Goal: Navigation & Orientation: Find specific page/section

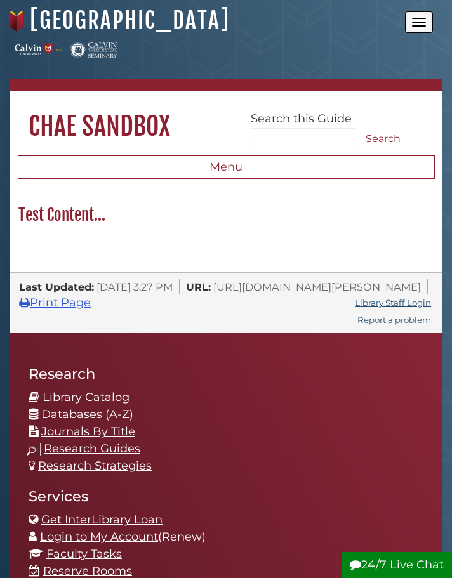
click at [416, 29] on button "Open the menu" at bounding box center [419, 22] width 28 height 22
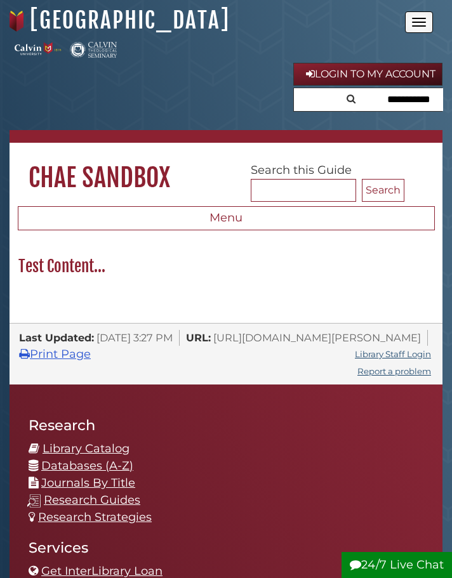
click at [416, 29] on button "Open the menu" at bounding box center [419, 22] width 28 height 22
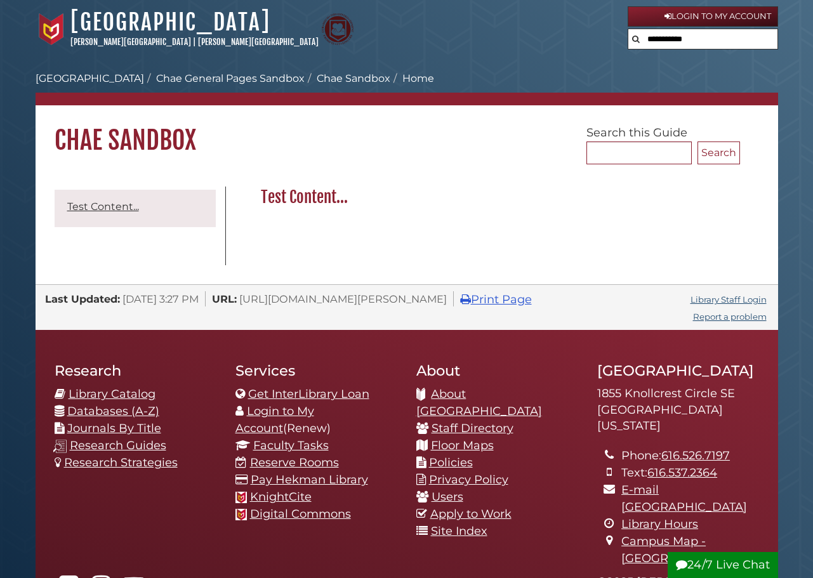
click at [702, 40] on input "text" at bounding box center [702, 39] width 149 height 20
click at [790, 42] on body "Skip to Main Content Hekman Library Calvin University | Calvin Theological Semi…" at bounding box center [406, 394] width 813 height 789
click at [692, 37] on input "text" at bounding box center [702, 39] width 149 height 20
click at [538, 64] on body "Skip to Main Content Hekman Library Calvin University | Calvin Theological Semi…" at bounding box center [406, 394] width 813 height 789
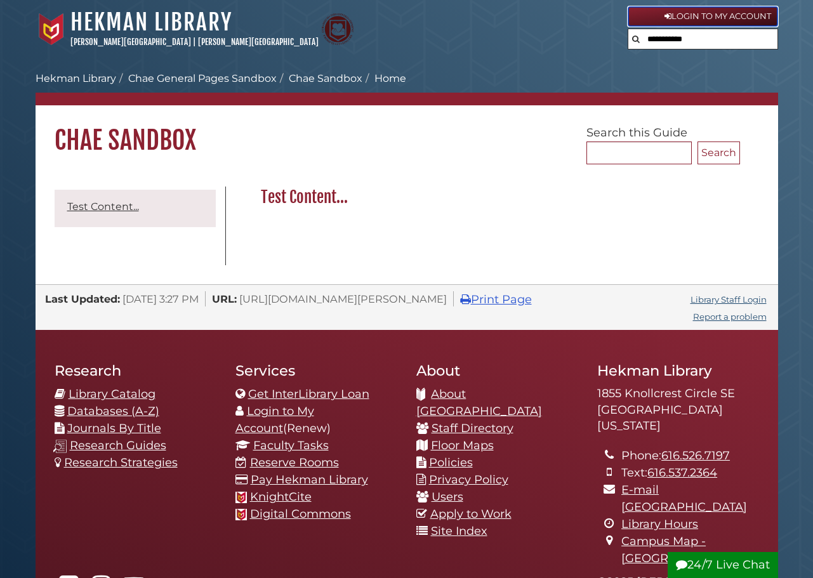
drag, startPoint x: 713, startPoint y: 41, endPoint x: 661, endPoint y: 19, distance: 56.3
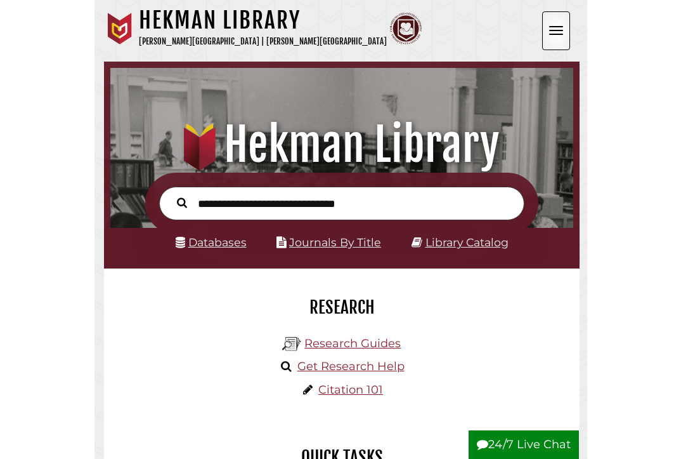
scroll to position [6, 6]
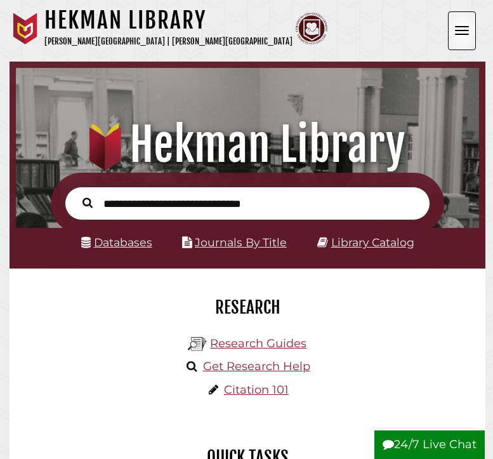
click at [467, 25] on button "Open the menu" at bounding box center [462, 30] width 28 height 39
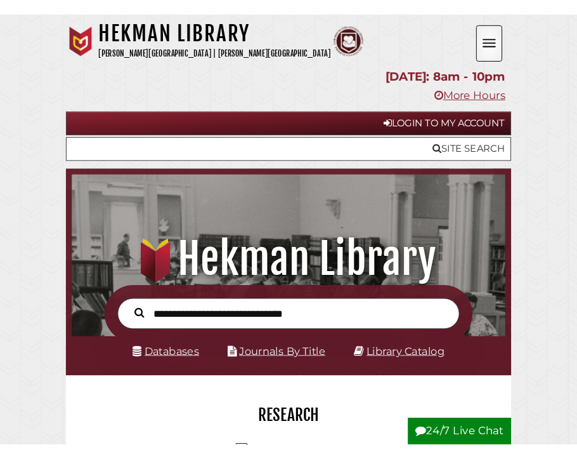
scroll to position [0, 0]
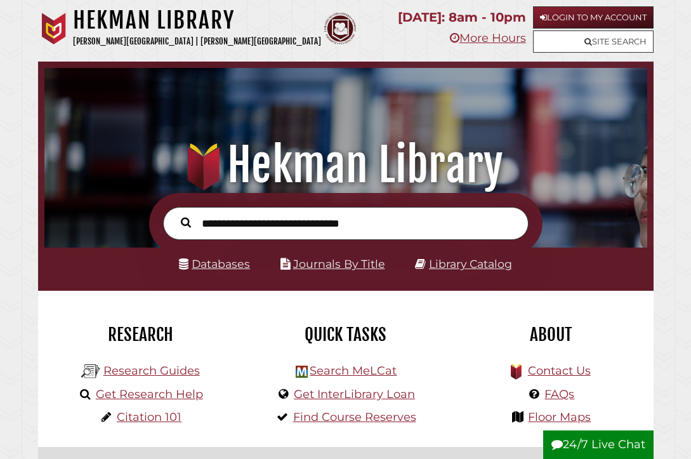
scroll to position [199, 596]
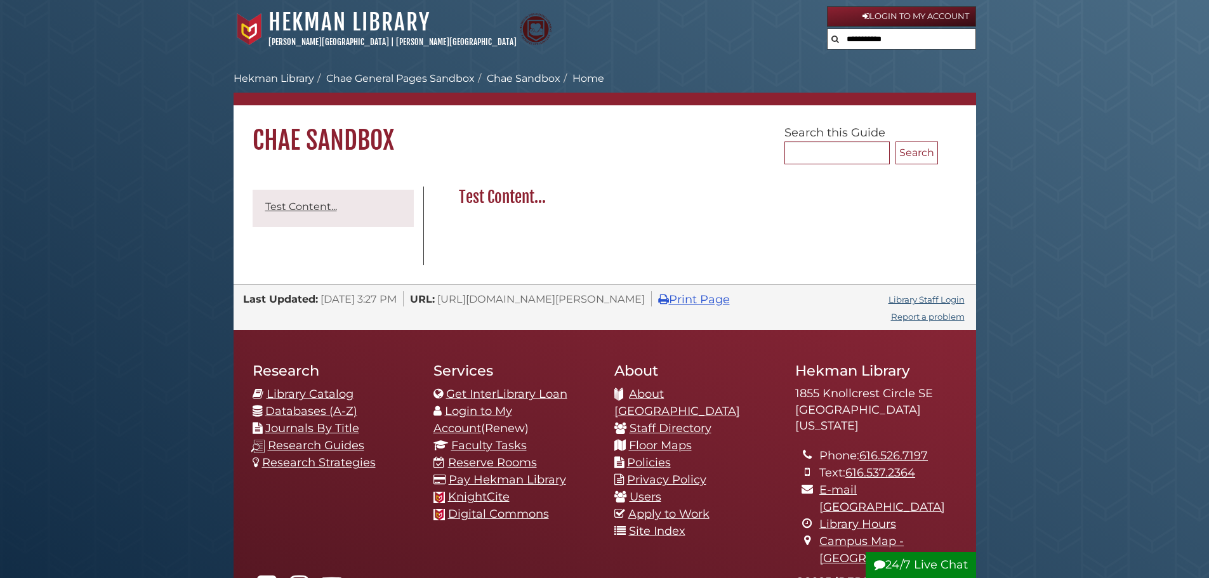
drag, startPoint x: 882, startPoint y: 40, endPoint x: 929, endPoint y: 360, distance: 323.3
click at [690, 362] on h2 "Hekman Library" at bounding box center [876, 371] width 162 height 18
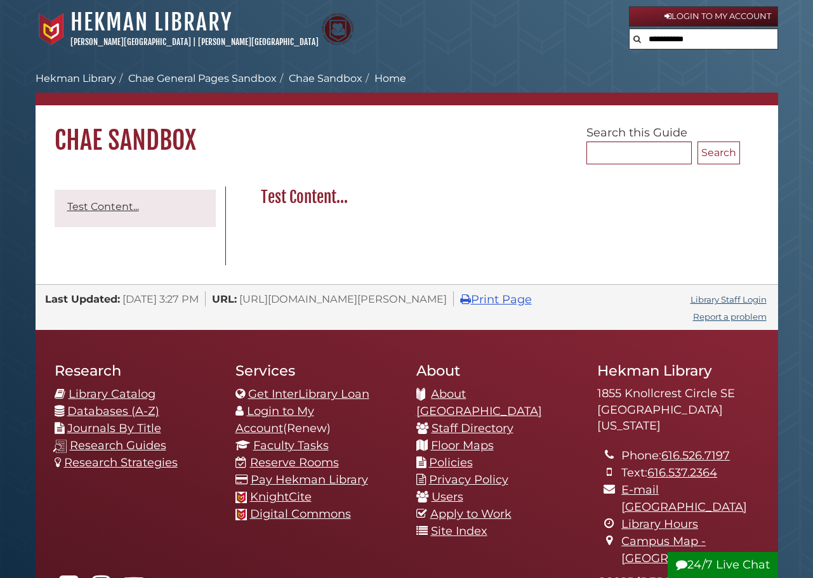
click at [660, 44] on input "text" at bounding box center [703, 39] width 148 height 20
click at [552, 35] on div "Hekman Library Calvin University | Calvin Theological Seminary" at bounding box center [332, 29] width 593 height 42
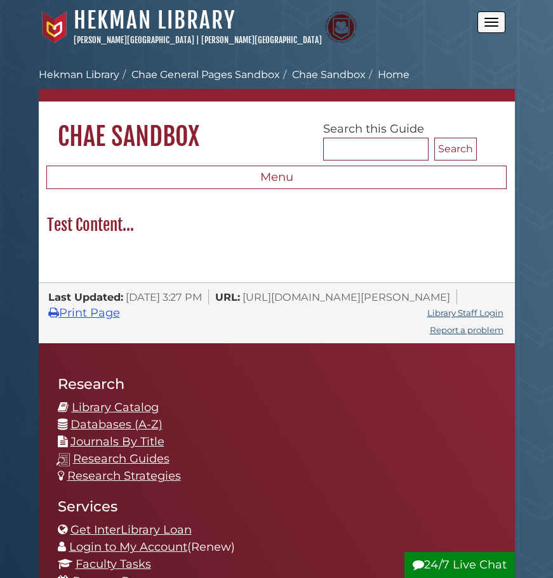
click at [492, 28] on button "Open the menu" at bounding box center [491, 22] width 28 height 22
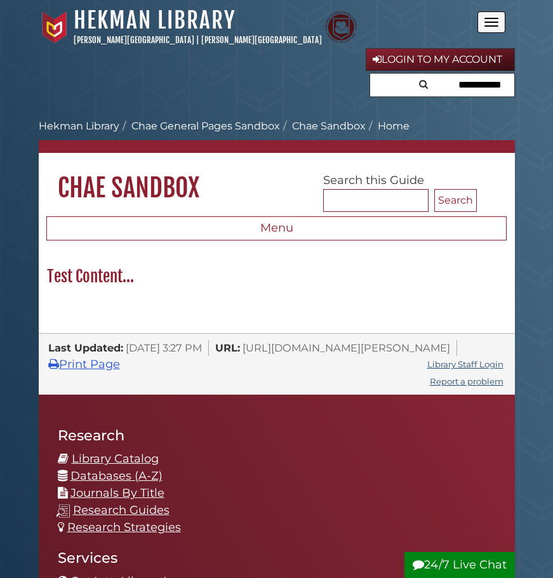
click at [492, 27] on button "Open the menu" at bounding box center [491, 22] width 28 height 22
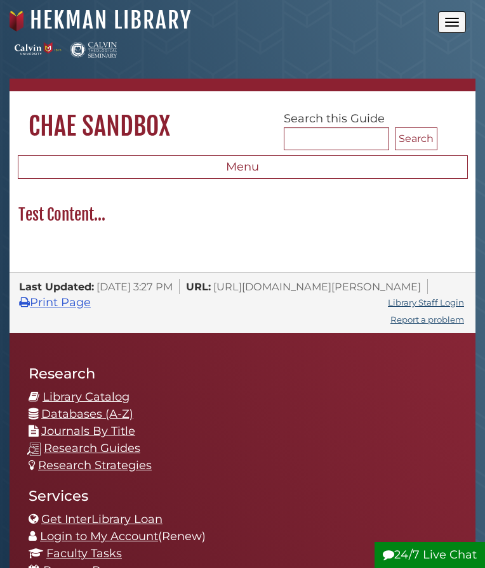
click at [466, 25] on button "Open the menu" at bounding box center [452, 22] width 28 height 22
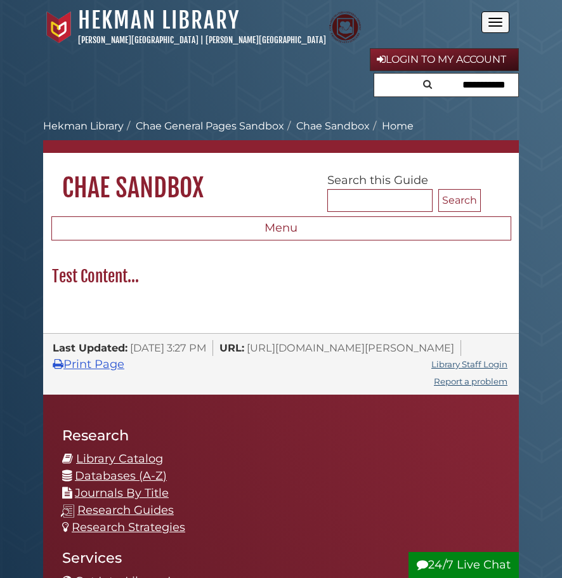
click at [500, 23] on button "Open the menu" at bounding box center [496, 22] width 28 height 22
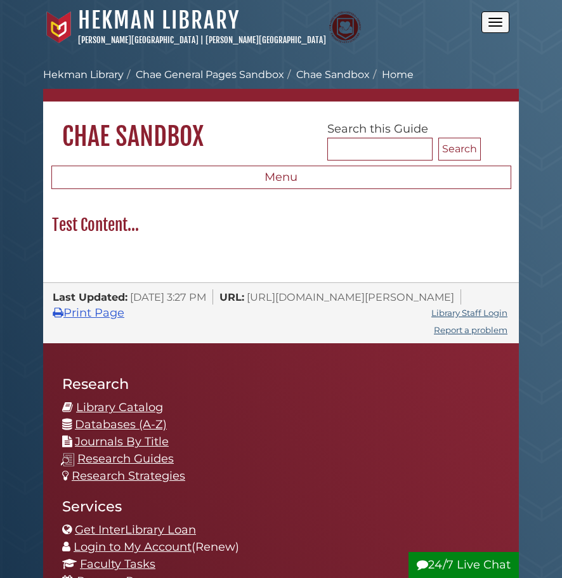
click at [491, 20] on button "Open the menu" at bounding box center [496, 22] width 28 height 22
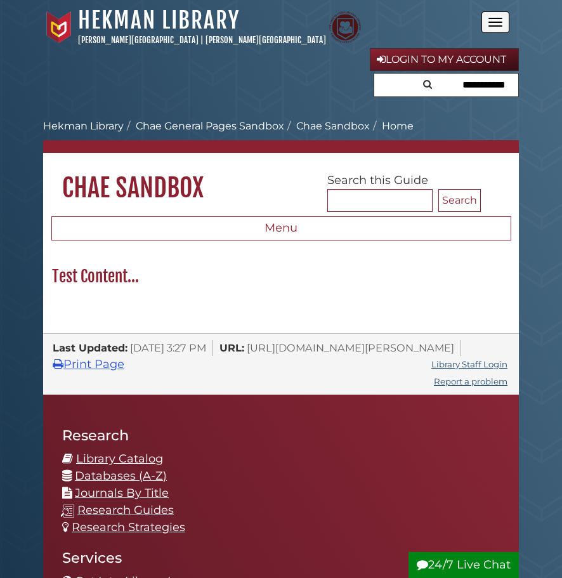
click at [502, 23] on button "Open the menu" at bounding box center [496, 22] width 28 height 22
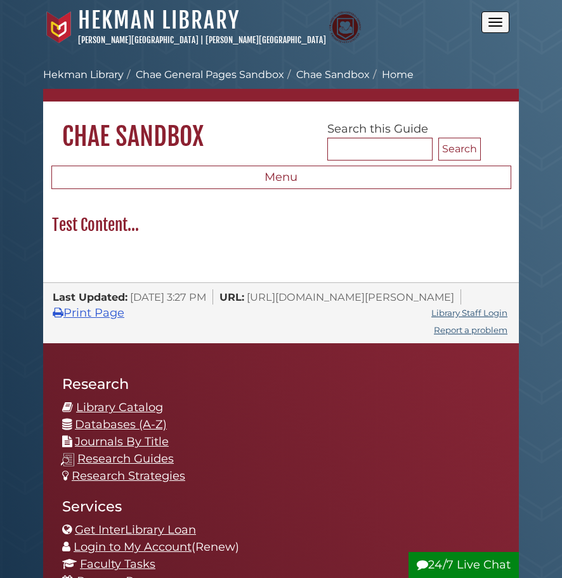
click at [502, 23] on button "Open the menu" at bounding box center [496, 22] width 28 height 22
click at [507, 20] on button "Open the menu" at bounding box center [496, 22] width 28 height 22
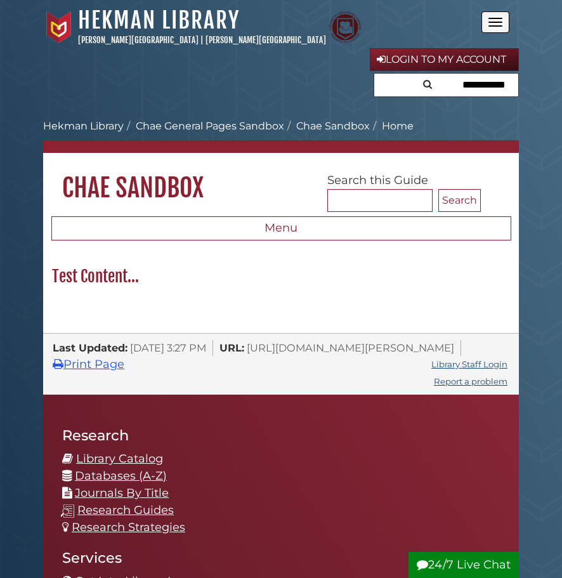
click at [498, 21] on button "Open the menu" at bounding box center [496, 22] width 28 height 22
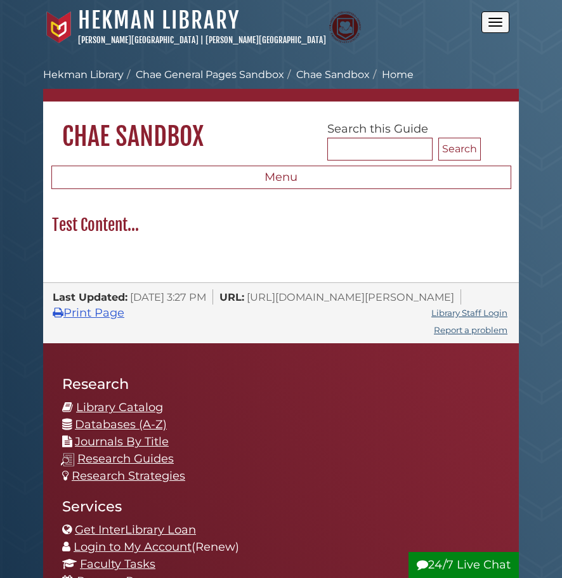
click at [498, 21] on button "Open the menu" at bounding box center [496, 22] width 28 height 22
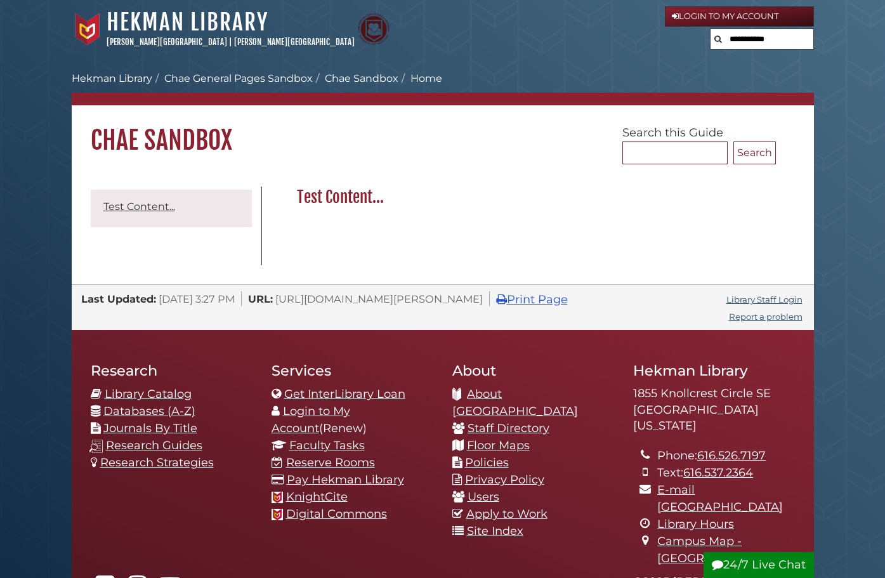
click at [561, 42] on body "Skip to Main Content [GEOGRAPHIC_DATA] [PERSON_NAME][GEOGRAPHIC_DATA] | [PERSON…" at bounding box center [442, 394] width 885 height 789
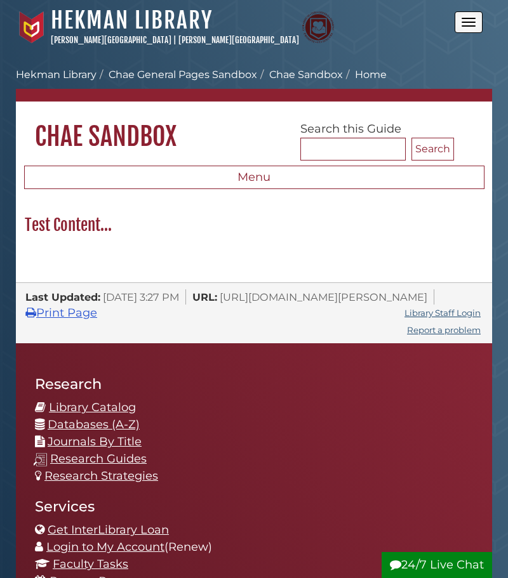
click at [465, 27] on button "Open the menu" at bounding box center [468, 22] width 28 height 22
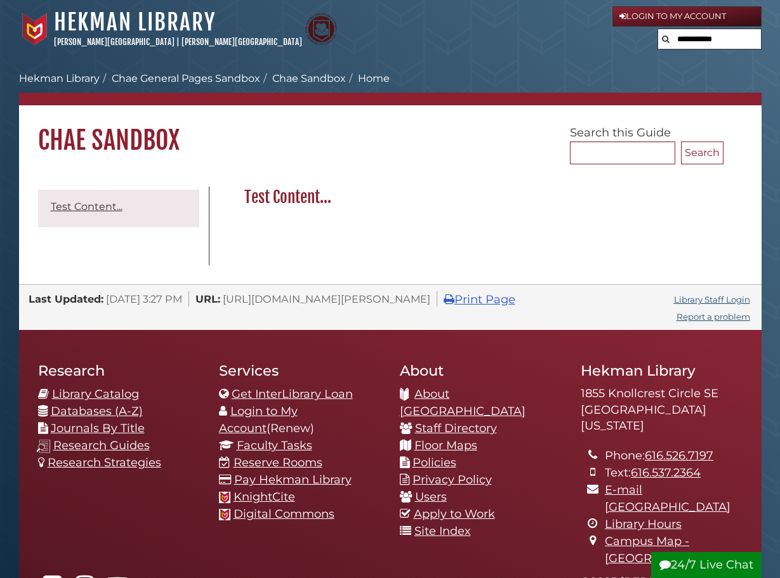
click at [764, 65] on body "Skip to Main Content [GEOGRAPHIC_DATA] [PERSON_NAME][GEOGRAPHIC_DATA] | [PERSON…" at bounding box center [390, 394] width 780 height 789
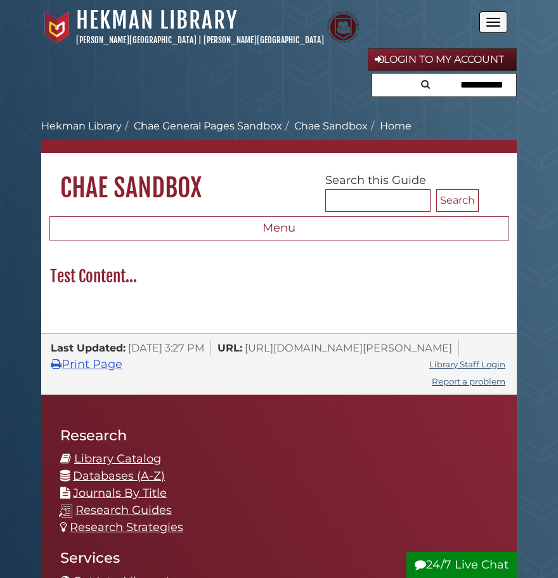
click at [496, 28] on button "Open the menu" at bounding box center [494, 22] width 28 height 22
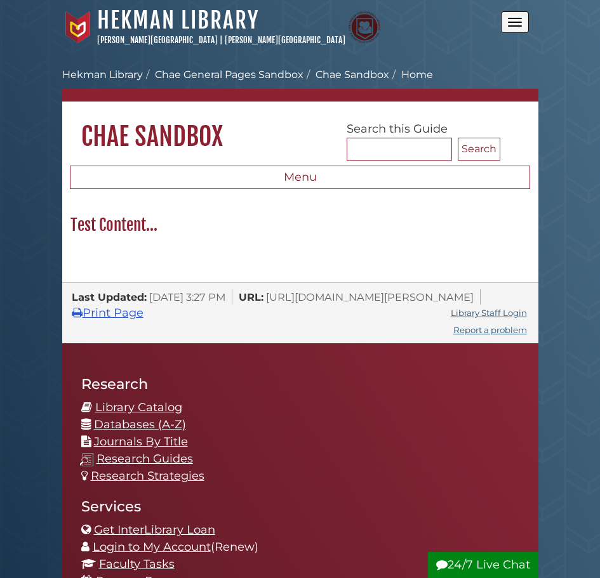
click at [522, 23] on button "Open the menu" at bounding box center [515, 22] width 28 height 22
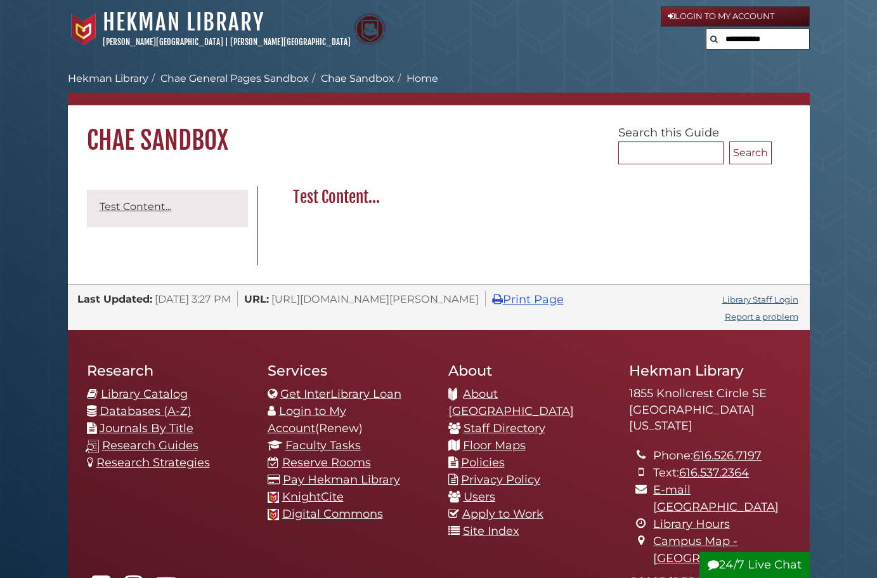
drag, startPoint x: 790, startPoint y: 11, endPoint x: 719, endPoint y: 79, distance: 97.8
click at [715, 82] on ol "Calvin University Hekman Library Chae General Pages Sandbox Chae Sandbox Home" at bounding box center [439, 78] width 742 height 15
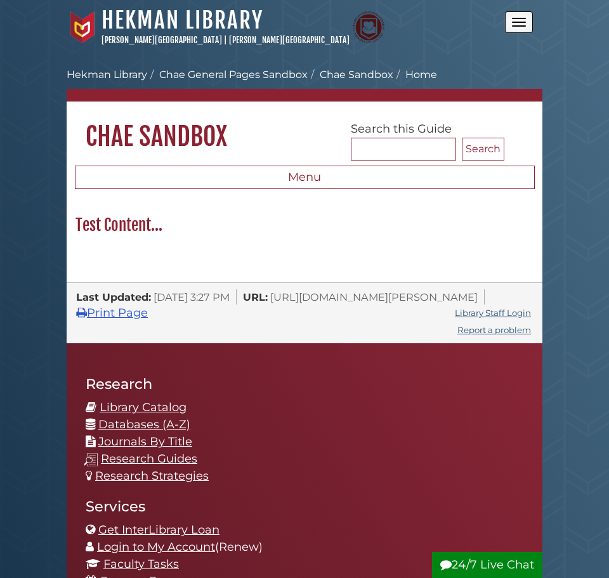
click at [515, 25] on button "Open the menu" at bounding box center [519, 22] width 28 height 22
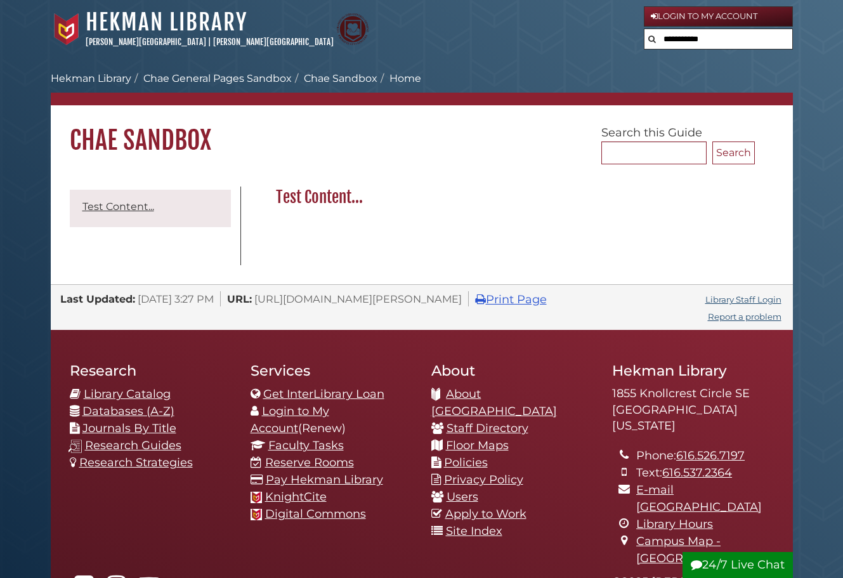
click at [520, 37] on div "[GEOGRAPHIC_DATA] [PERSON_NAME][GEOGRAPHIC_DATA] | [PERSON_NAME][GEOGRAPHIC_DAT…" at bounding box center [347, 29] width 593 height 42
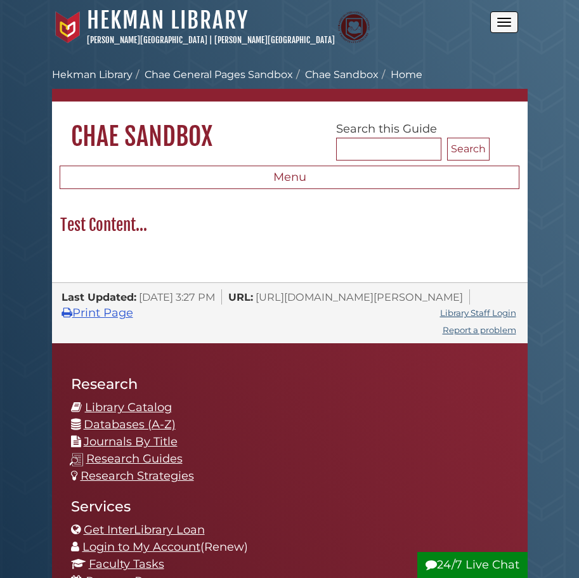
click at [511, 27] on button "Open the menu" at bounding box center [504, 22] width 28 height 22
click at [494, 20] on button "Open the menu" at bounding box center [504, 22] width 28 height 22
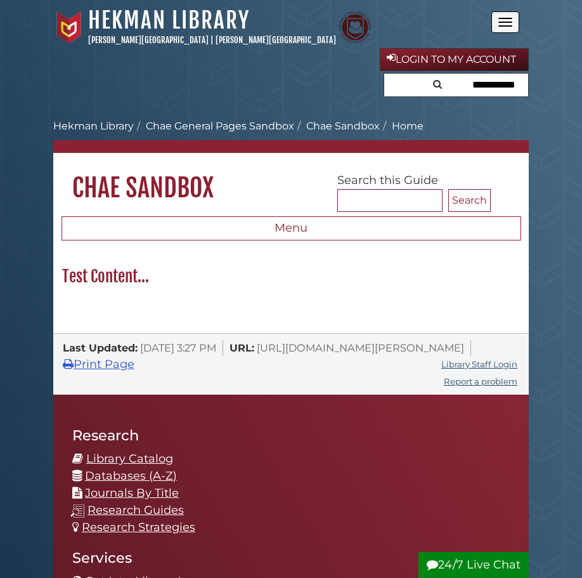
click at [507, 28] on button "Open the menu" at bounding box center [506, 22] width 28 height 22
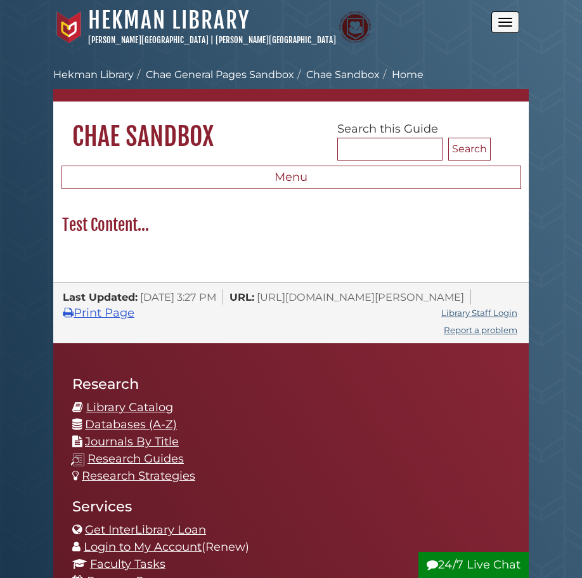
click at [507, 27] on button "Open the menu" at bounding box center [506, 22] width 28 height 22
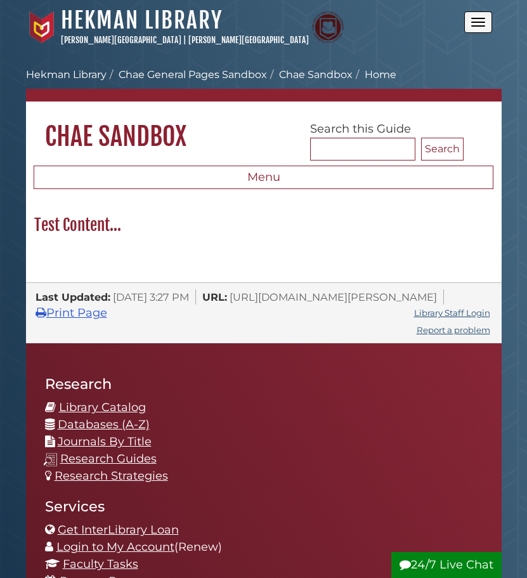
click at [469, 23] on button "Open the menu" at bounding box center [478, 22] width 28 height 22
click at [479, 21] on button "Open the menu" at bounding box center [478, 22] width 28 height 22
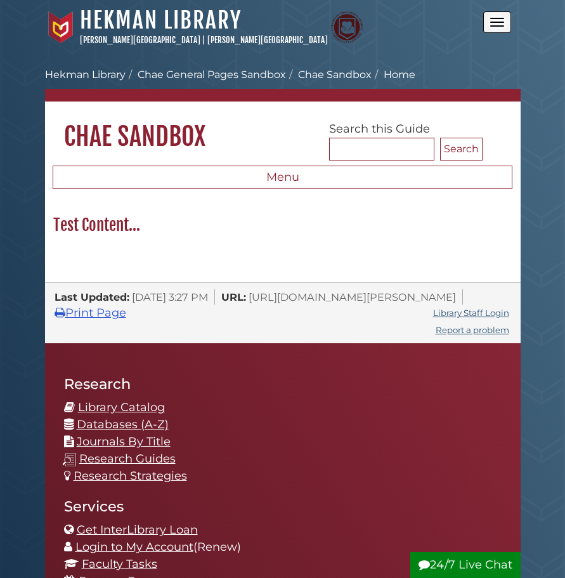
click at [502, 21] on button "Open the menu" at bounding box center [497, 22] width 28 height 22
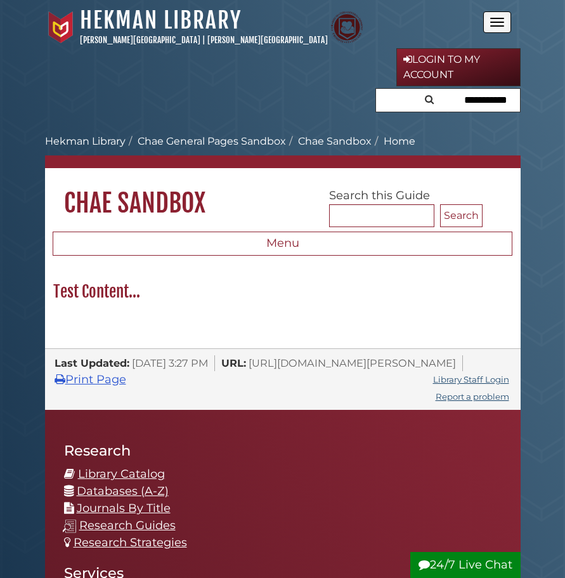
click at [502, 21] on button "Open the menu" at bounding box center [497, 22] width 28 height 22
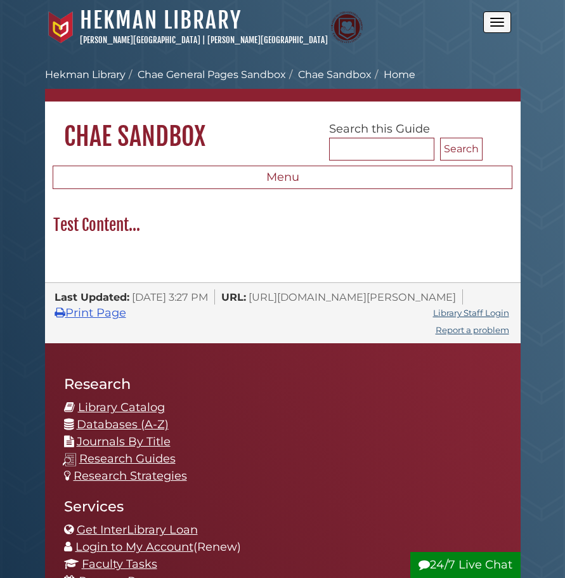
click at [502, 21] on button "Open the menu" at bounding box center [497, 22] width 28 height 22
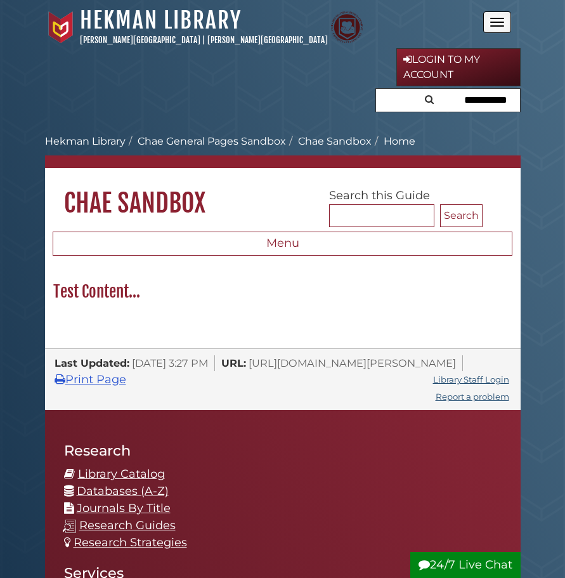
click at [502, 21] on button "Open the menu" at bounding box center [497, 22] width 28 height 22
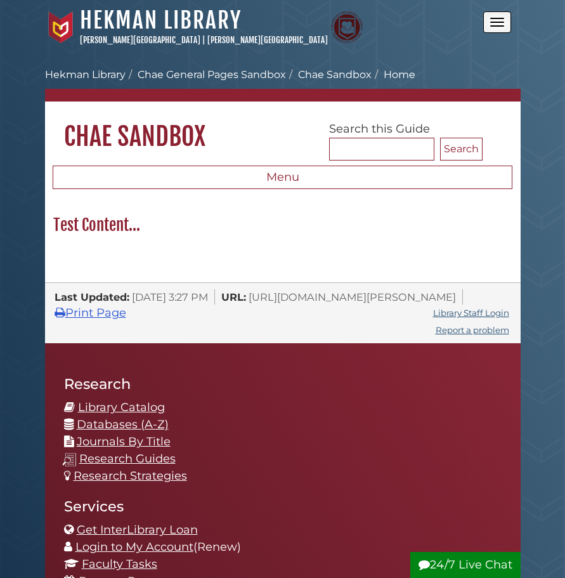
click at [502, 21] on button "Open the menu" at bounding box center [497, 22] width 28 height 22
click at [504, 30] on button "Open the menu" at bounding box center [497, 22] width 28 height 22
click at [502, 22] on span "Open the menu" at bounding box center [497, 22] width 14 height 1
click at [506, 29] on button "Open the menu" at bounding box center [497, 22] width 28 height 22
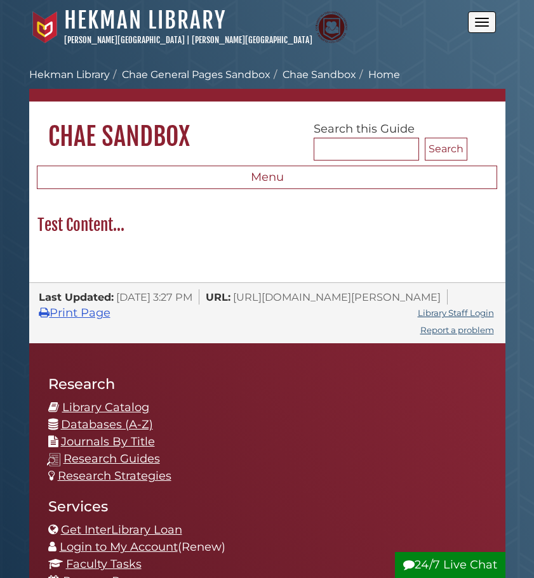
drag, startPoint x: 462, startPoint y: 20, endPoint x: 474, endPoint y: 19, distance: 11.4
click at [464, 19] on div "[GEOGRAPHIC_DATA] [PERSON_NAME][GEOGRAPHIC_DATA] | [PERSON_NAME][GEOGRAPHIC_DAT…" at bounding box center [248, 27] width 438 height 42
click at [474, 19] on button "Open the menu" at bounding box center [482, 22] width 28 height 22
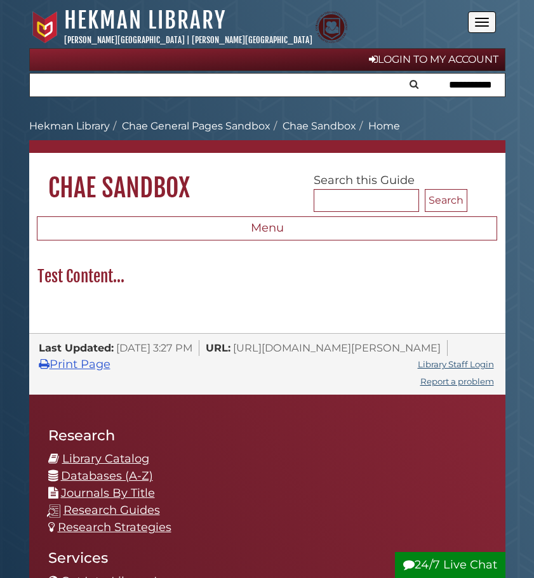
click at [475, 20] on button "Open the menu" at bounding box center [482, 22] width 28 height 22
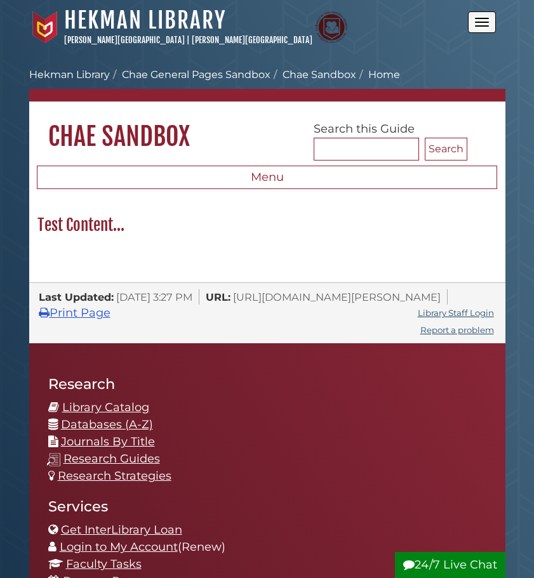
click at [475, 20] on button "Open the menu" at bounding box center [482, 22] width 28 height 22
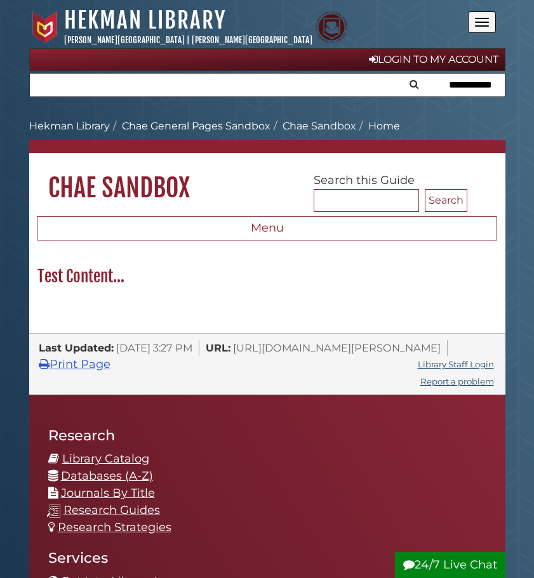
click at [475, 21] on button "Open the menu" at bounding box center [482, 22] width 28 height 22
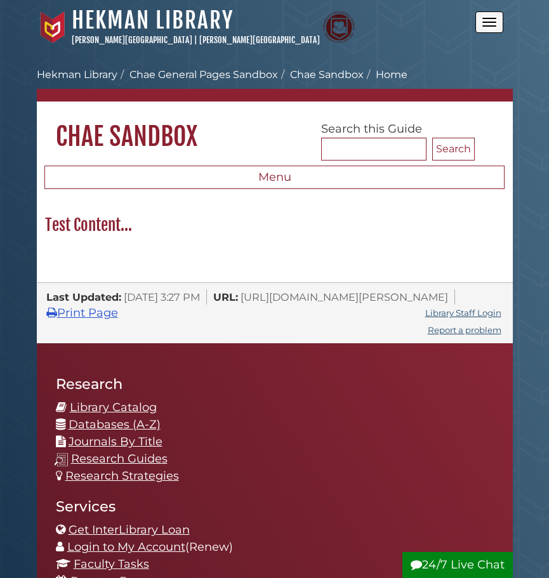
click at [482, 18] on span "Open the menu" at bounding box center [489, 18] width 14 height 1
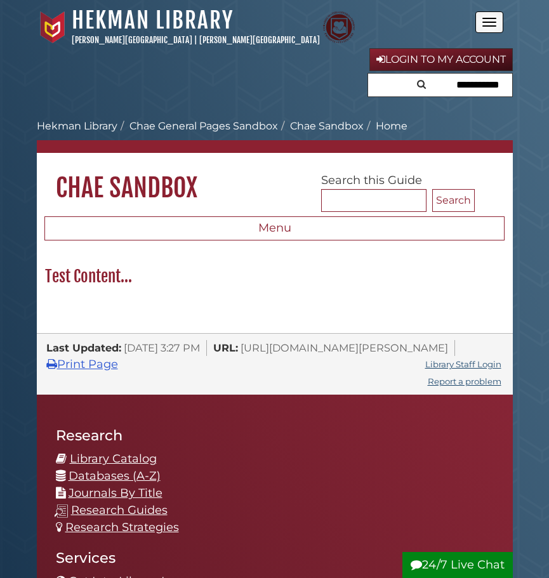
drag, startPoint x: 377, startPoint y: 89, endPoint x: 223, endPoint y: 93, distance: 154.2
click at [214, 95] on div "Login to My Account" at bounding box center [275, 73] width 476 height 51
click at [474, 77] on input "text" at bounding box center [440, 85] width 144 height 23
type input "*"
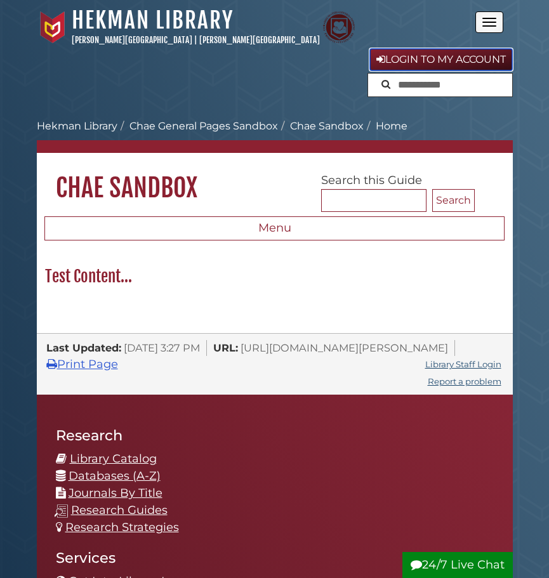
click at [500, 61] on link "Login to My Account" at bounding box center [440, 59] width 143 height 23
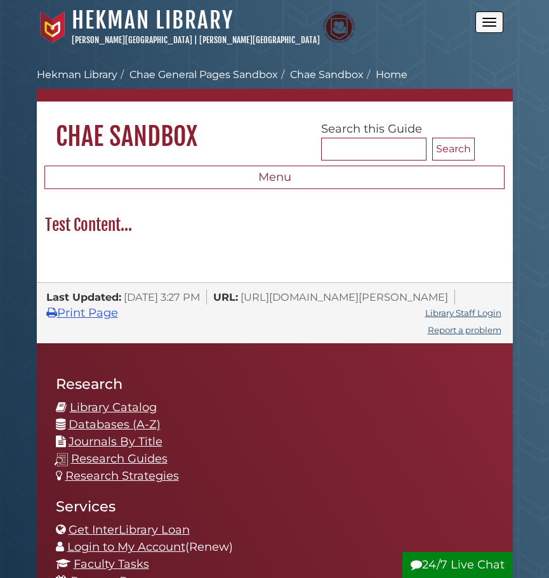
click at [495, 25] on button "Open the menu" at bounding box center [489, 22] width 28 height 22
click at [495, 29] on button "Open the menu" at bounding box center [489, 22] width 28 height 22
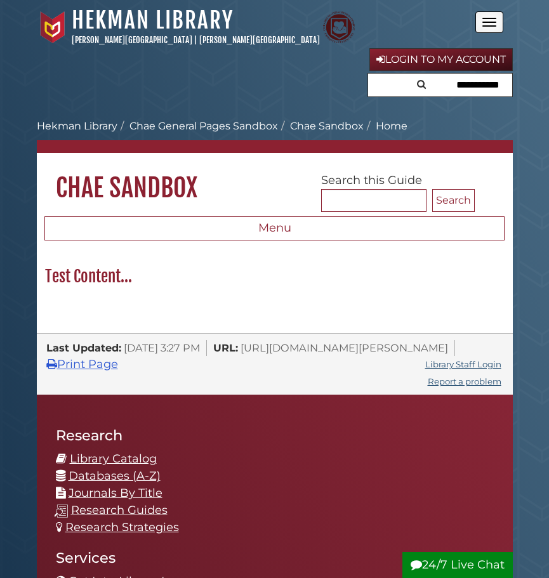
drag, startPoint x: 412, startPoint y: 88, endPoint x: 287, endPoint y: 83, distance: 125.7
click at [287, 83] on div "Login to My Account" at bounding box center [275, 73] width 476 height 51
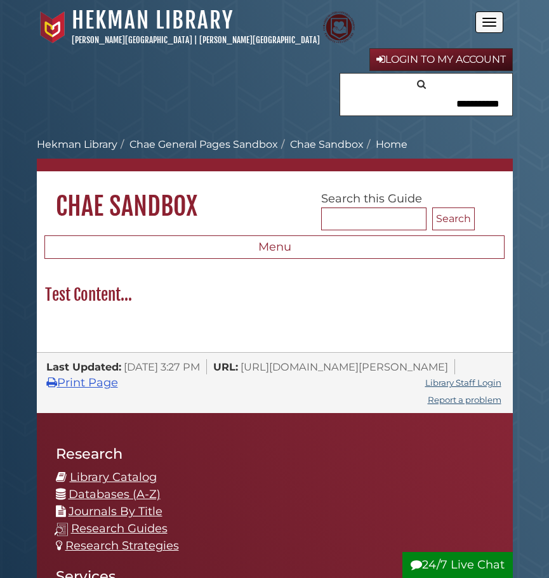
drag, startPoint x: 383, startPoint y: 86, endPoint x: 302, endPoint y: 84, distance: 81.2
click at [282, 88] on div "Login to My Account" at bounding box center [275, 83] width 476 height 70
click at [493, 29] on button "Open the menu" at bounding box center [489, 22] width 28 height 22
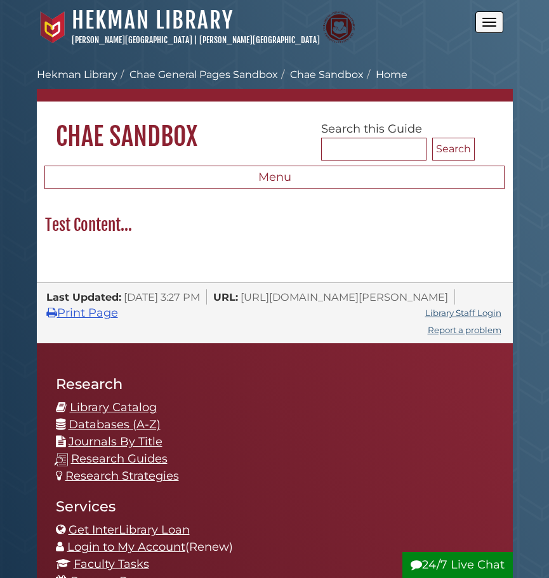
click at [492, 29] on button "Open the menu" at bounding box center [489, 22] width 28 height 22
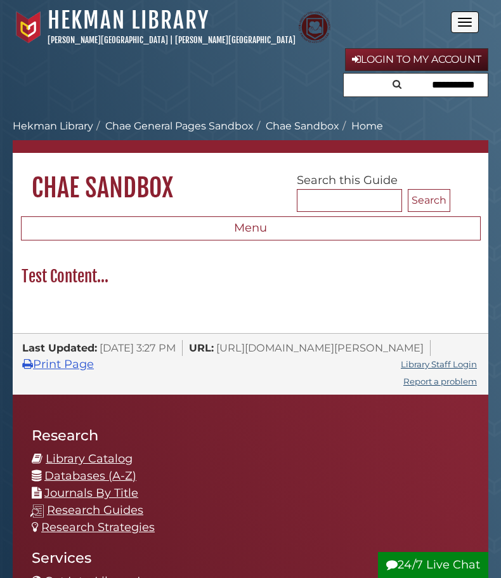
click at [465, 20] on button "Open the menu" at bounding box center [465, 22] width 28 height 22
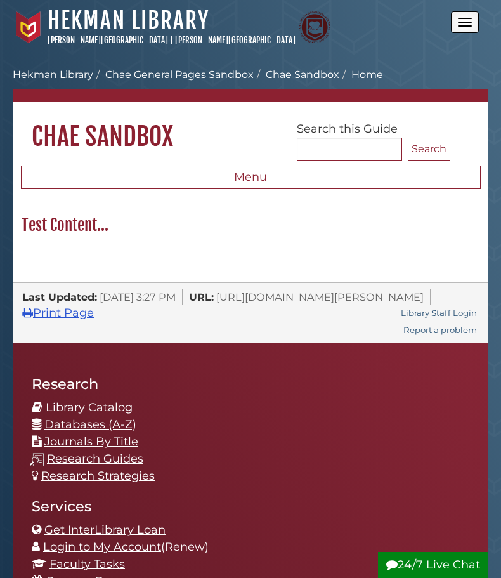
click at [465, 20] on button "Open the menu" at bounding box center [465, 22] width 28 height 22
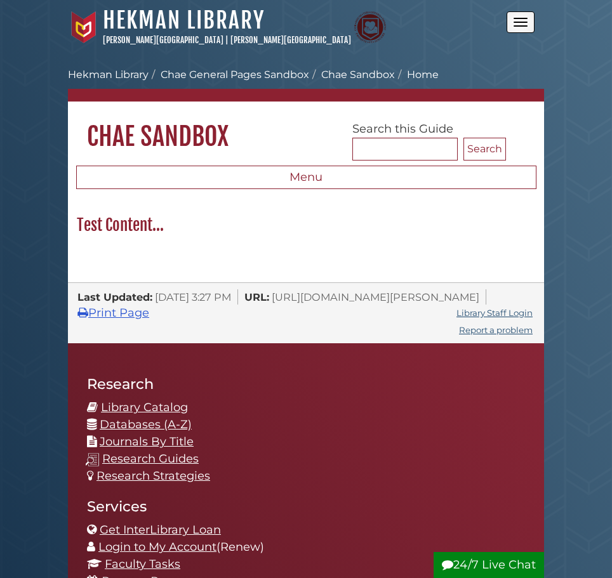
click at [516, 22] on span "Open the menu" at bounding box center [520, 22] width 14 height 1
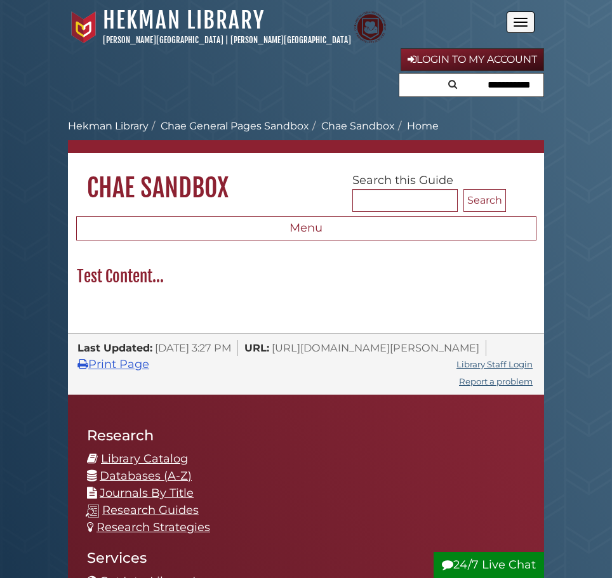
click at [516, 22] on span "Open the menu" at bounding box center [520, 22] width 14 height 1
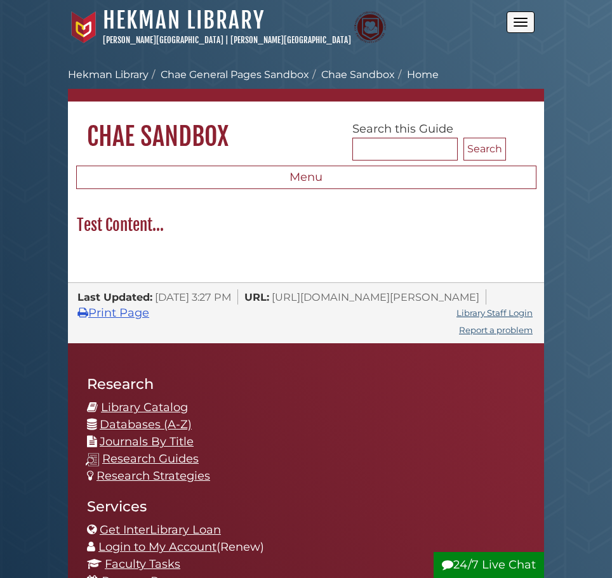
click at [516, 22] on span "Open the menu" at bounding box center [520, 22] width 14 height 1
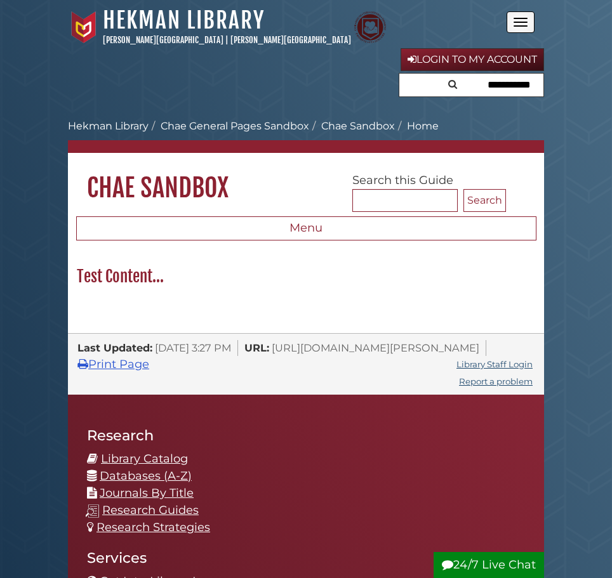
click at [516, 22] on span "Open the menu" at bounding box center [520, 22] width 14 height 1
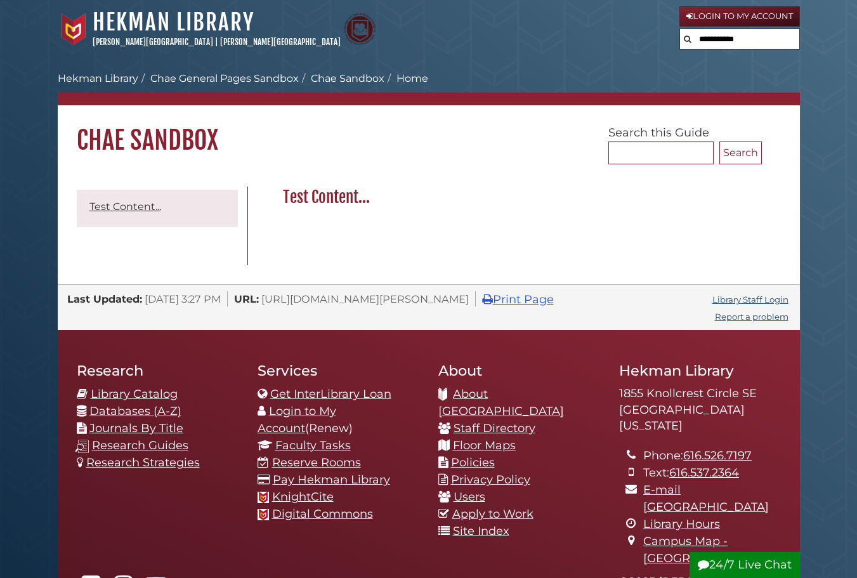
click at [822, 74] on body "Skip to Main Content [GEOGRAPHIC_DATA] [PERSON_NAME][GEOGRAPHIC_DATA] | [PERSON…" at bounding box center [428, 394] width 857 height 789
click at [778, 46] on input "text" at bounding box center [739, 39] width 119 height 20
click at [826, 50] on body "Skip to Main Content [GEOGRAPHIC_DATA] [PERSON_NAME][GEOGRAPHIC_DATA] | [PERSON…" at bounding box center [428, 394] width 857 height 789
click at [751, 35] on input "text" at bounding box center [739, 39] width 119 height 20
drag, startPoint x: 803, startPoint y: 38, endPoint x: 789, endPoint y: 42, distance: 14.5
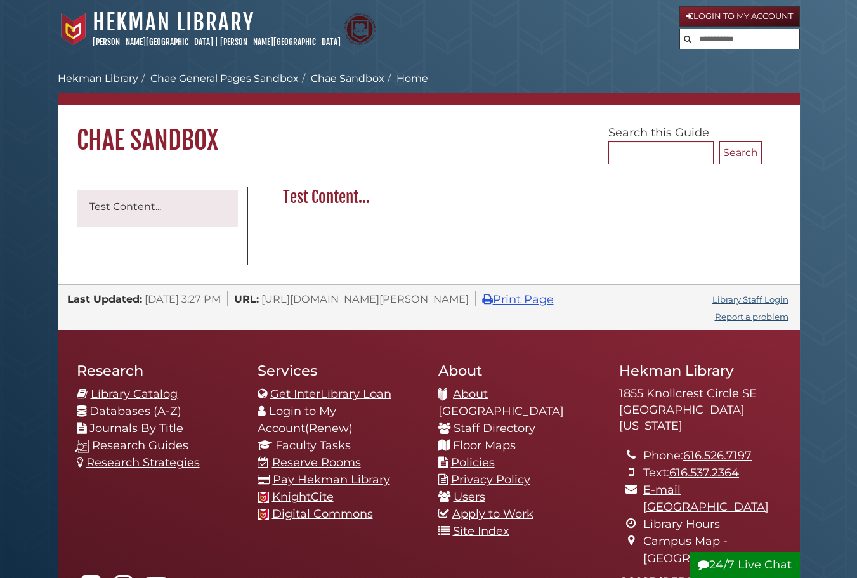
click at [804, 38] on body "Skip to Main Content [GEOGRAPHIC_DATA] [PERSON_NAME][GEOGRAPHIC_DATA] | [PERSON…" at bounding box center [428, 394] width 857 height 789
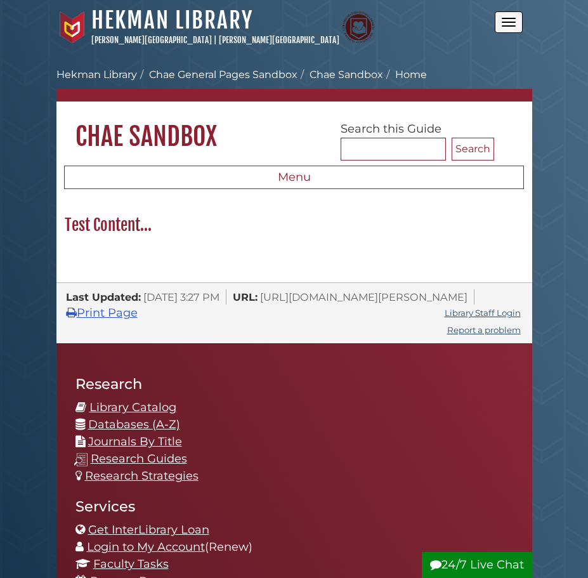
click at [512, 23] on button "Open the menu" at bounding box center [509, 22] width 28 height 22
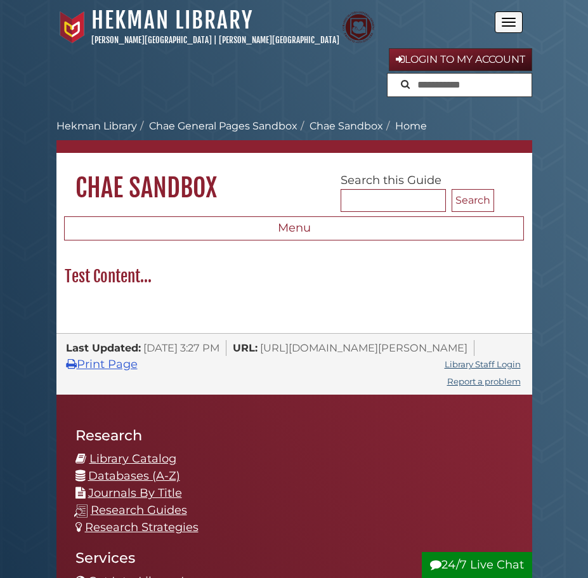
click at [498, 88] on input "text" at bounding box center [460, 85] width 144 height 23
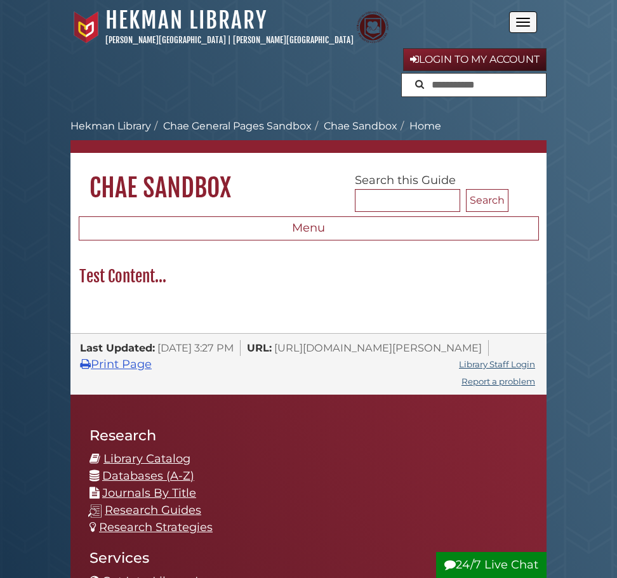
click at [529, 24] on button "Open the menu" at bounding box center [523, 22] width 28 height 22
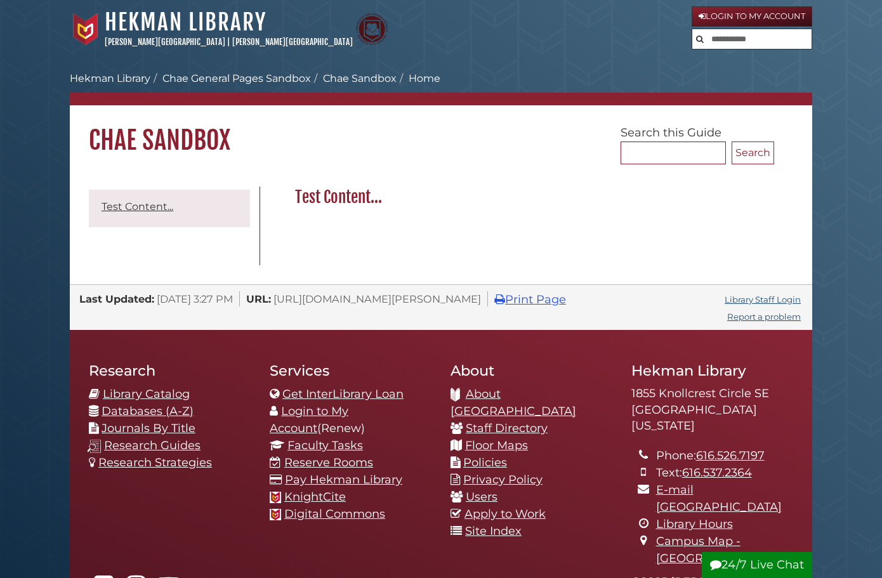
click at [589, 554] on div "Research Library Catalog Databases (A-Z) Journals By Title Research Guides Rese…" at bounding box center [440, 481] width 723 height 265
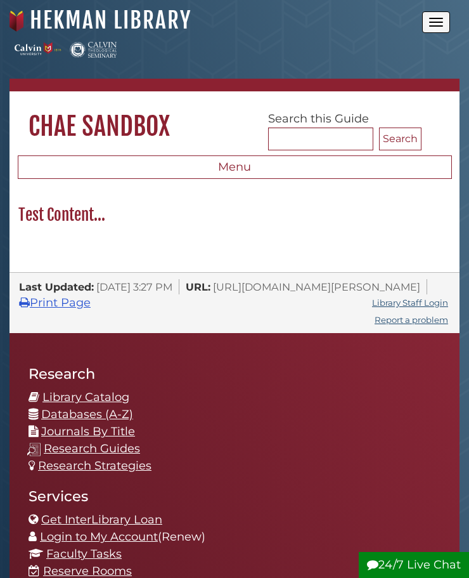
click at [440, 22] on span "Open the menu" at bounding box center [436, 22] width 14 height 1
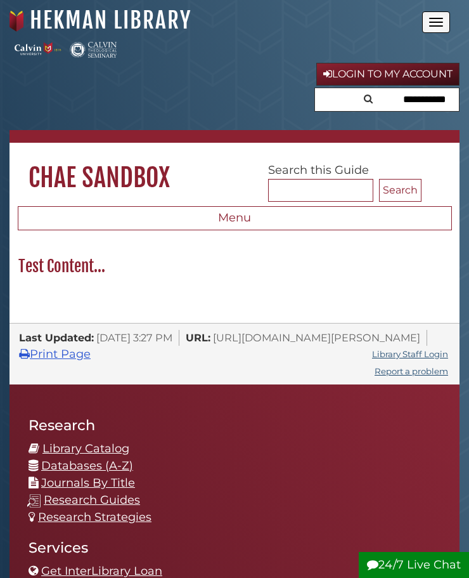
click at [440, 22] on span "Open the menu" at bounding box center [436, 22] width 14 height 1
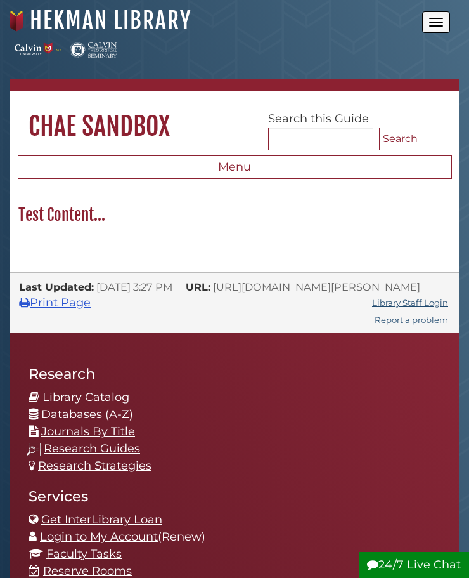
click at [440, 22] on span "Open the menu" at bounding box center [436, 22] width 14 height 1
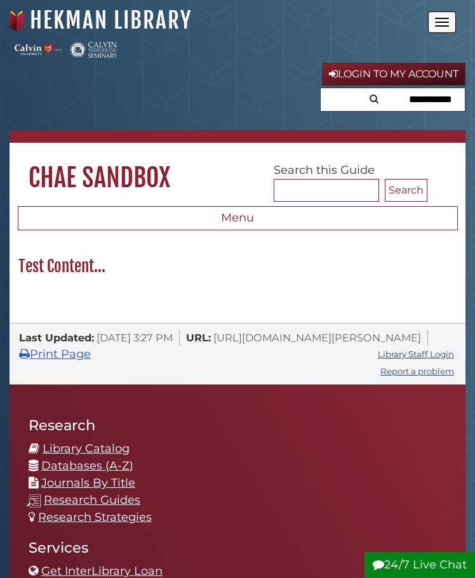
click at [365, 88] on input "text" at bounding box center [392, 99] width 144 height 23
click at [297, 99] on div "Login to My Account" at bounding box center [238, 88] width 456 height 51
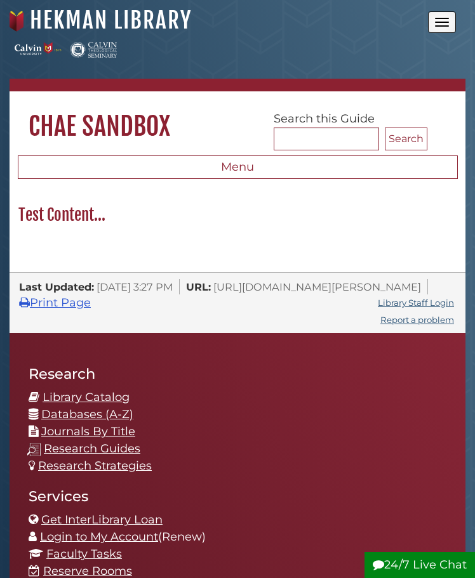
click at [440, 18] on span "Open the menu" at bounding box center [442, 18] width 14 height 1
click at [445, 28] on button "Open the menu" at bounding box center [442, 22] width 28 height 22
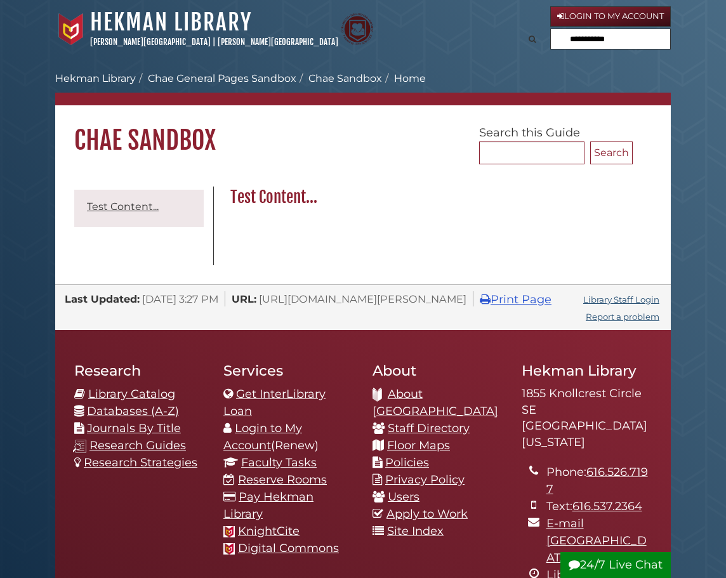
click at [702, 75] on body "Skip to Main Content Hekman Library Calvin University | Calvin Theological Semi…" at bounding box center [363, 437] width 726 height 874
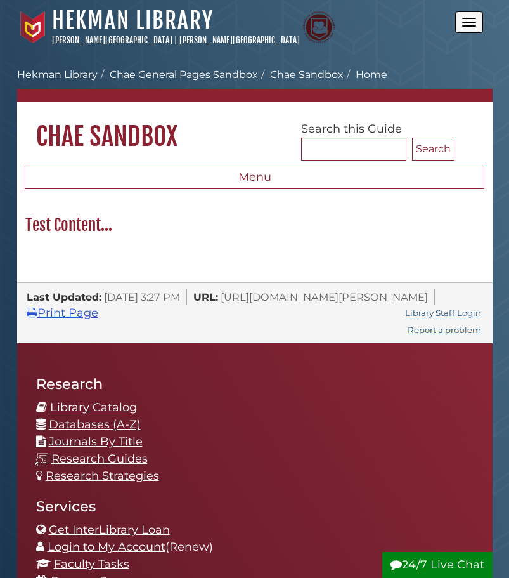
click at [478, 25] on button "Open the menu" at bounding box center [470, 22] width 28 height 22
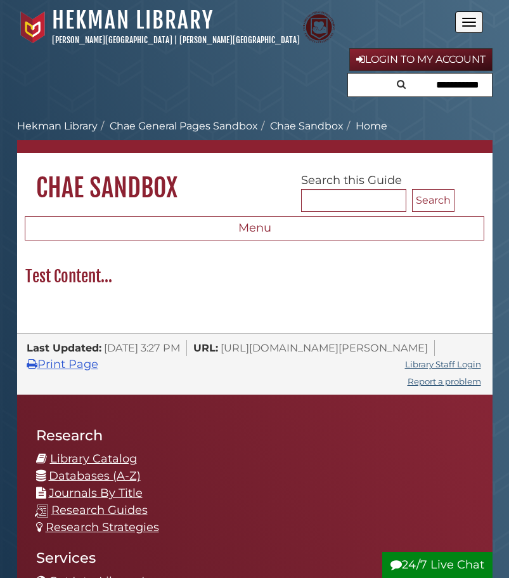
click at [374, 86] on input "text" at bounding box center [420, 85] width 144 height 23
click at [284, 95] on div "Login to My Account" at bounding box center [255, 73] width 476 height 51
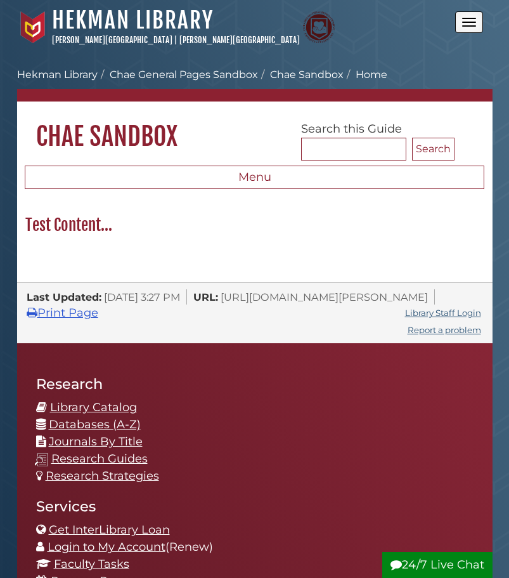
click at [473, 22] on span "Open the menu" at bounding box center [469, 22] width 14 height 1
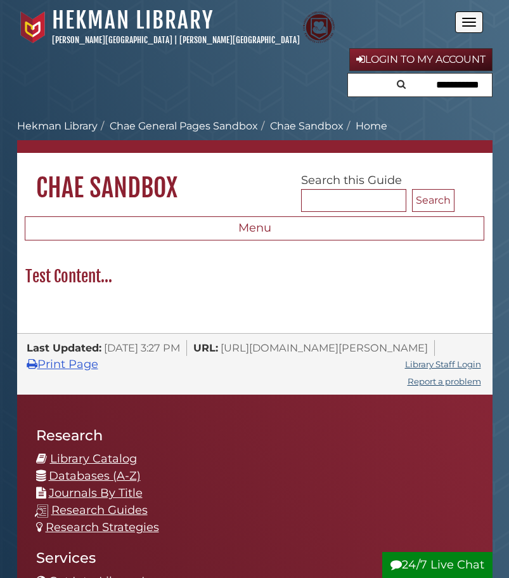
click at [479, 86] on input "text" at bounding box center [420, 85] width 144 height 23
